Goal: Find specific page/section: Find specific page/section

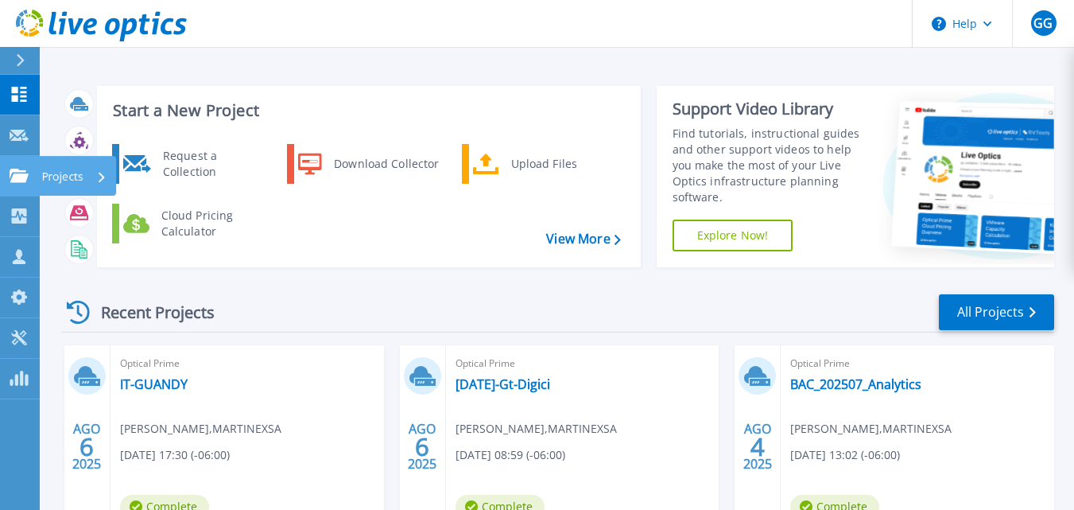
click at [57, 177] on p "Projects" at bounding box center [62, 176] width 42 height 41
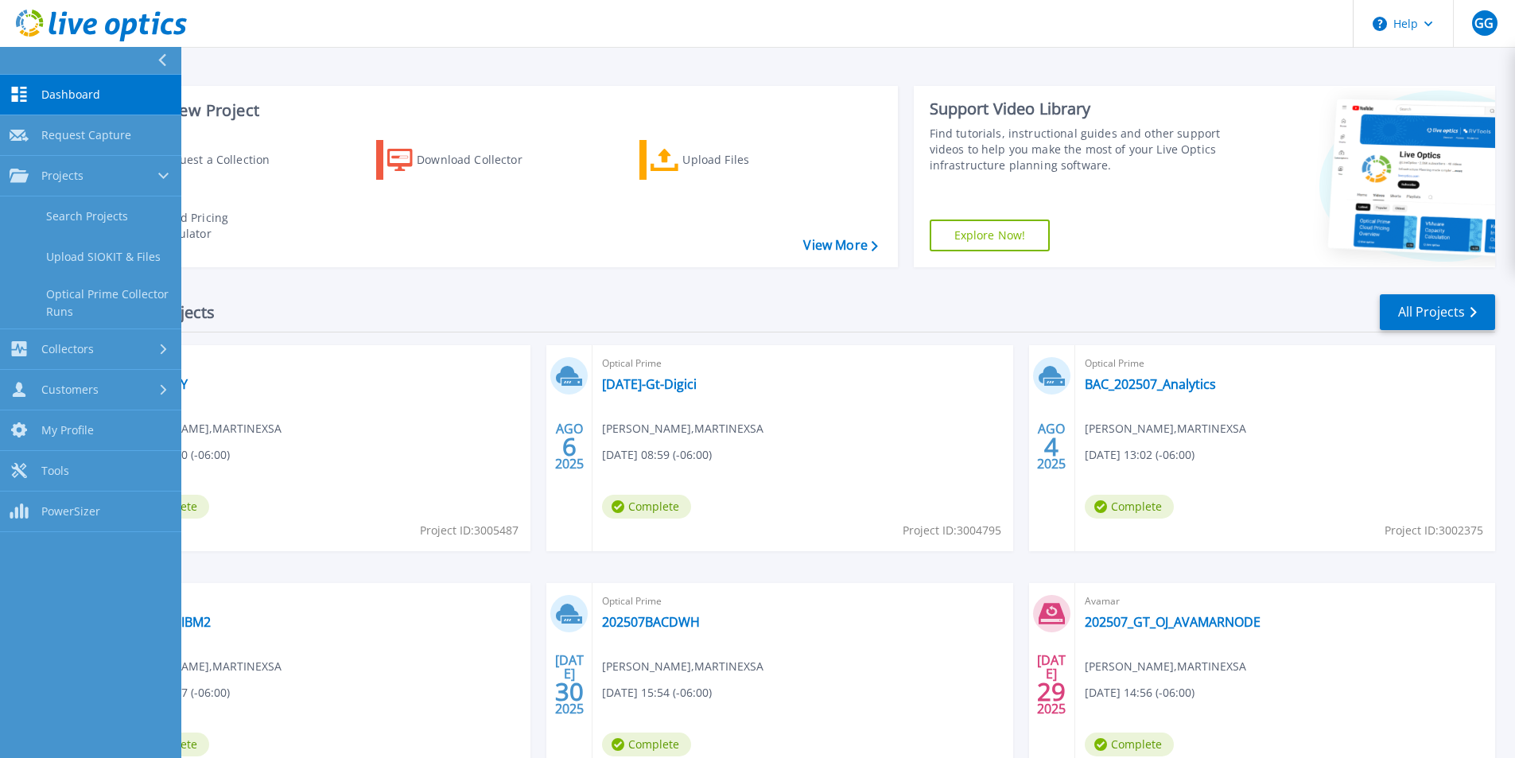
click at [258, 296] on div "Recent Projects All Projects" at bounding box center [778, 313] width 1434 height 40
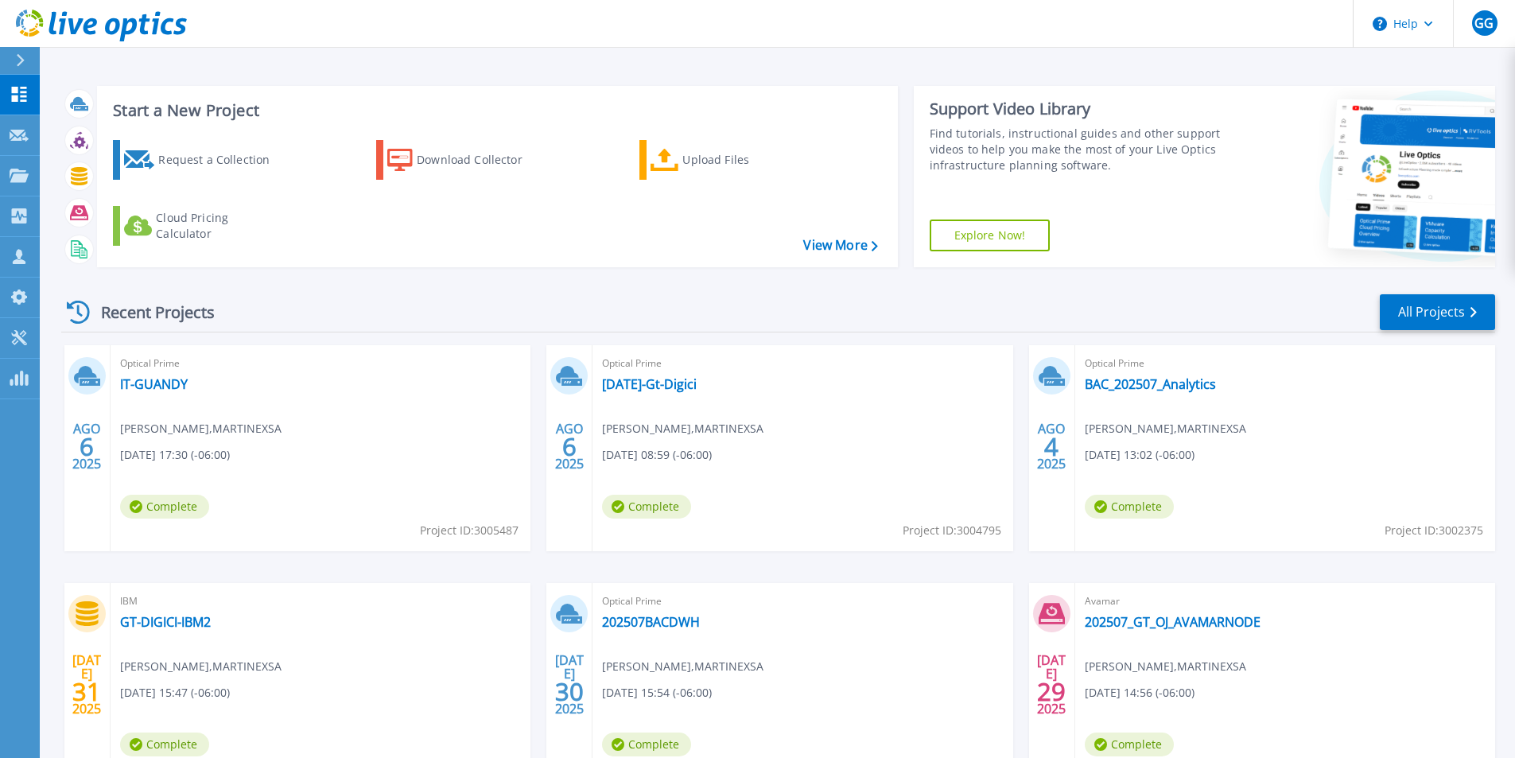
click at [254, 312] on div "Recent Projects All Projects" at bounding box center [778, 313] width 1434 height 40
click at [1073, 310] on link "All Projects" at bounding box center [1436, 312] width 115 height 36
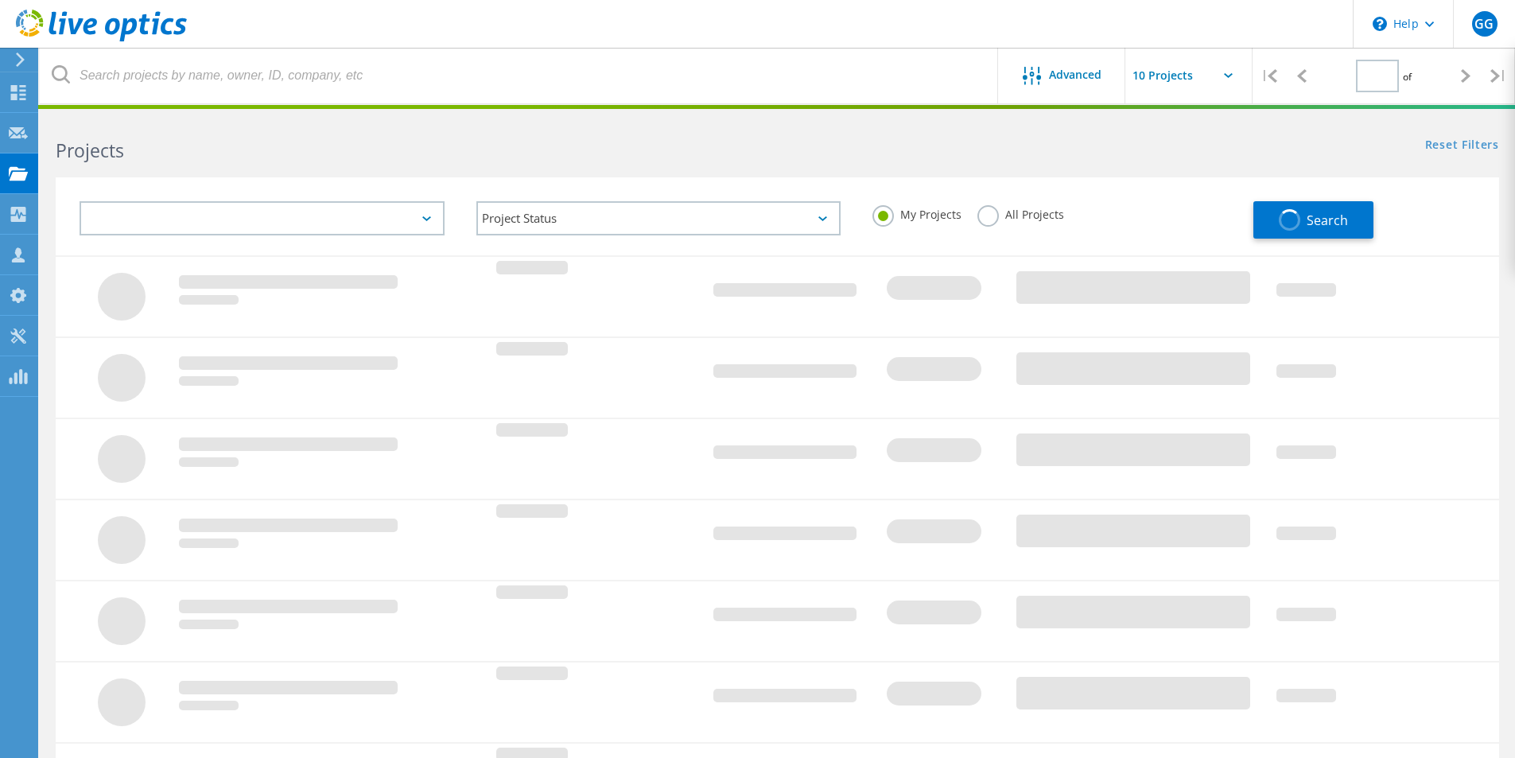
type input "1"
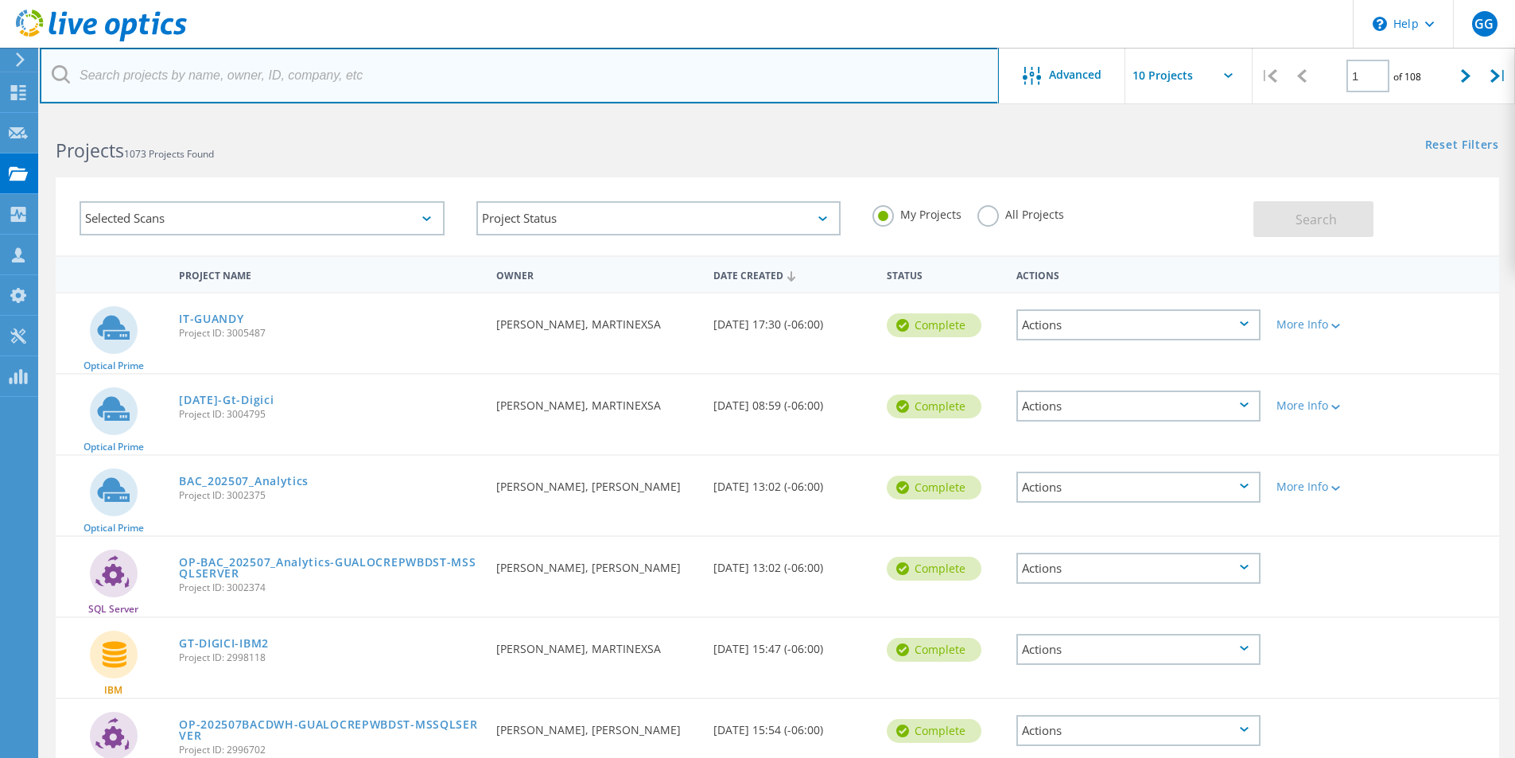
click at [156, 80] on input "text" at bounding box center [519, 76] width 959 height 56
type input "tyt"
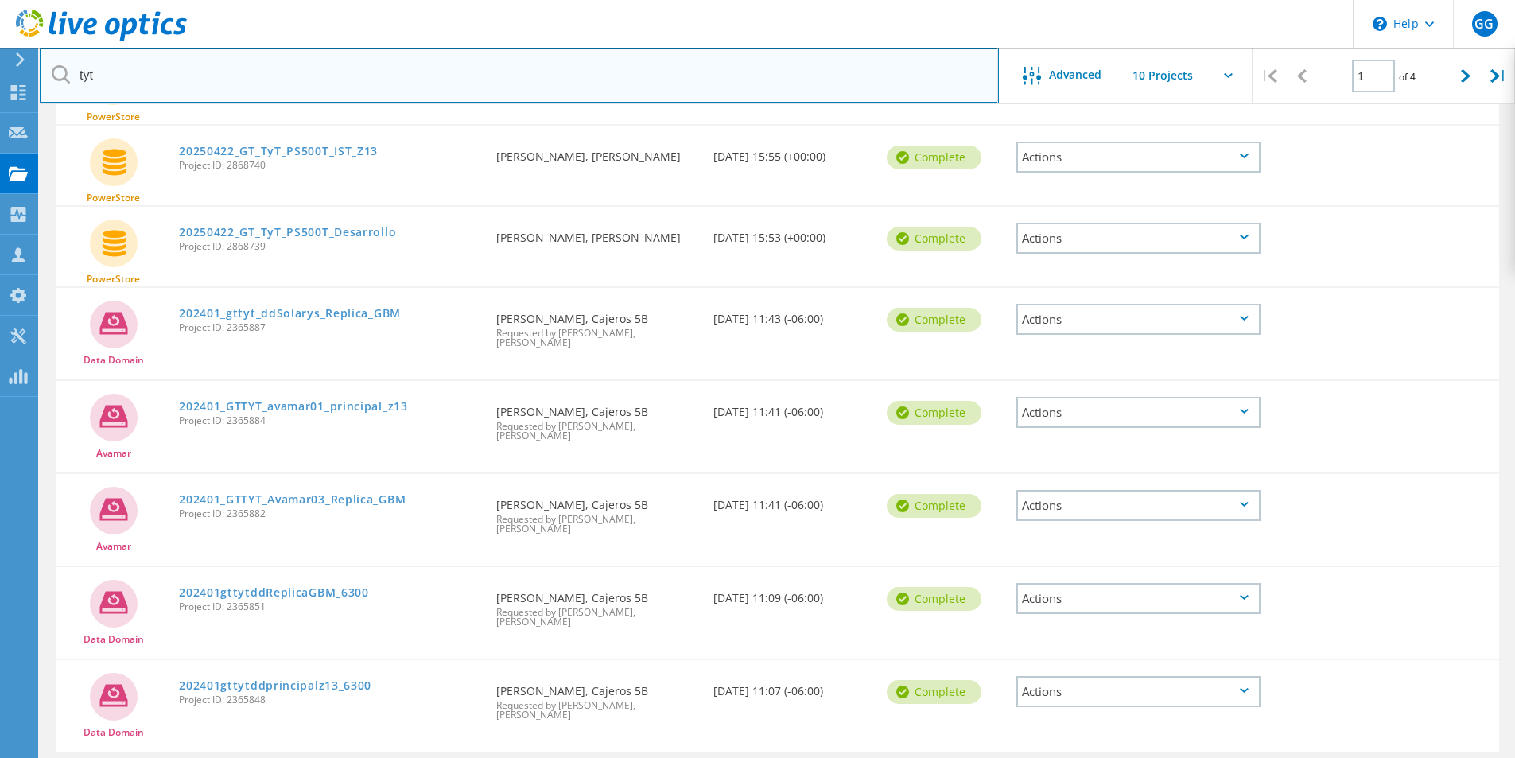
scroll to position [421, 0]
